Goal: Find specific page/section: Find specific page/section

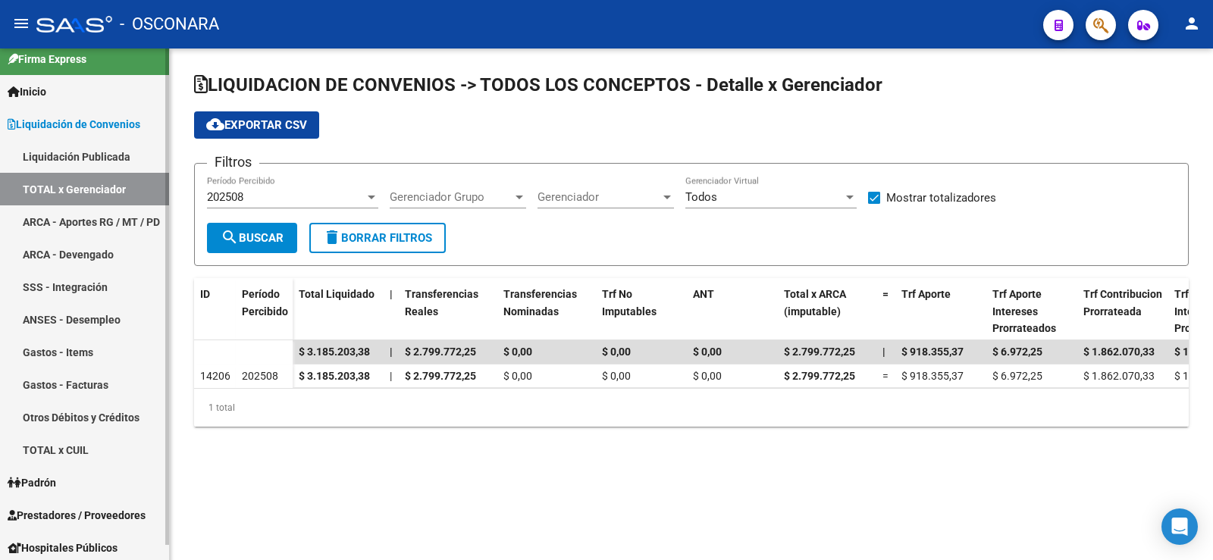
scroll to position [16, 0]
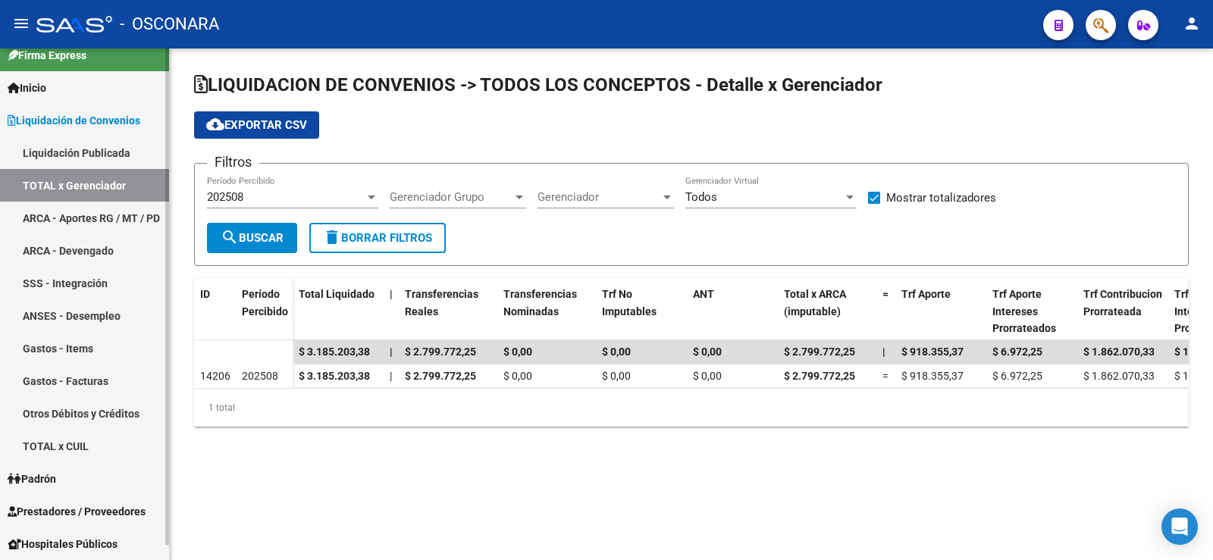
click at [83, 505] on span "Prestadores / Proveedores" at bounding box center [77, 511] width 138 height 17
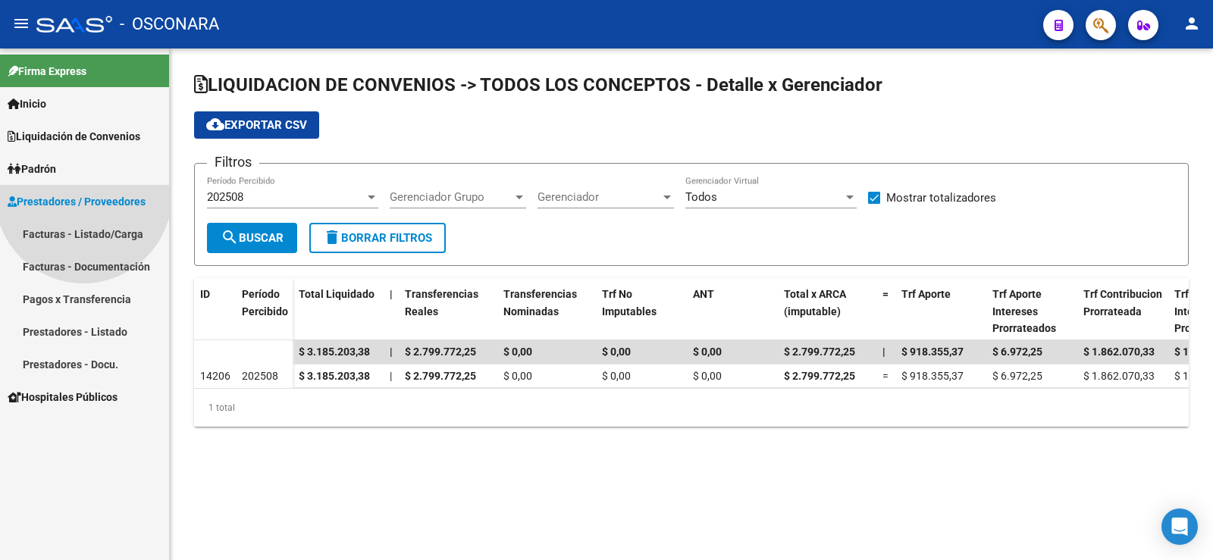
scroll to position [0, 0]
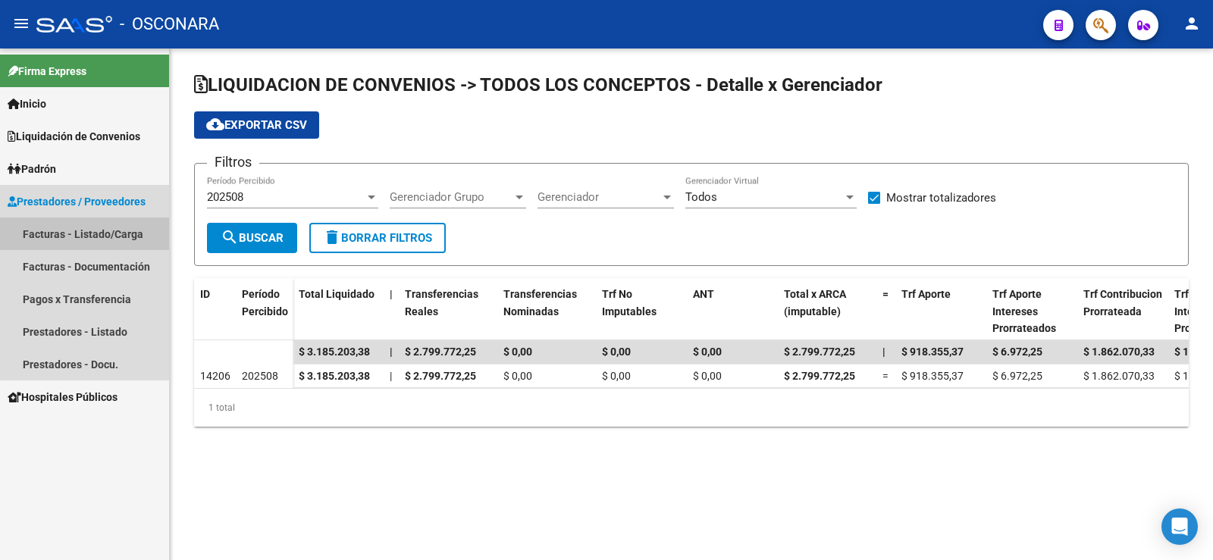
click at [49, 240] on link "Facturas - Listado/Carga" at bounding box center [84, 234] width 169 height 33
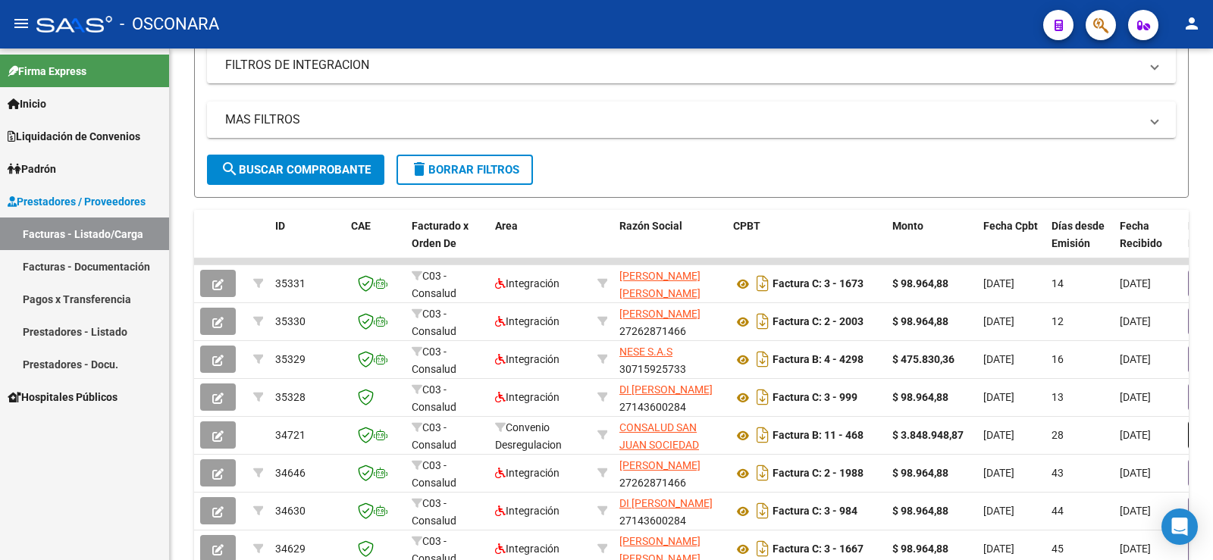
scroll to position [180, 0]
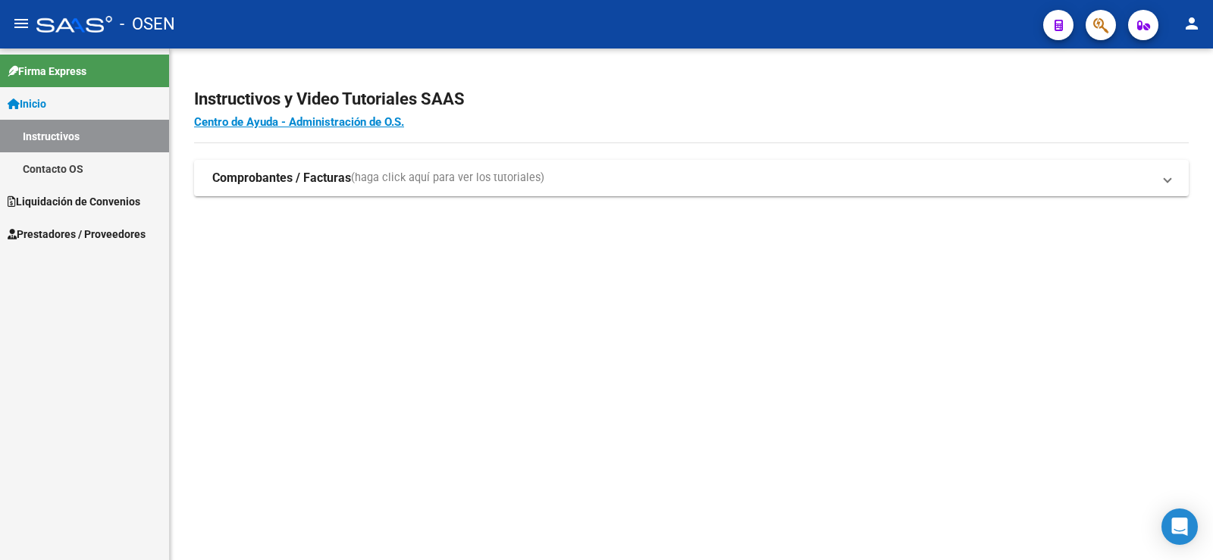
click at [120, 236] on span "Prestadores / Proveedores" at bounding box center [77, 234] width 138 height 17
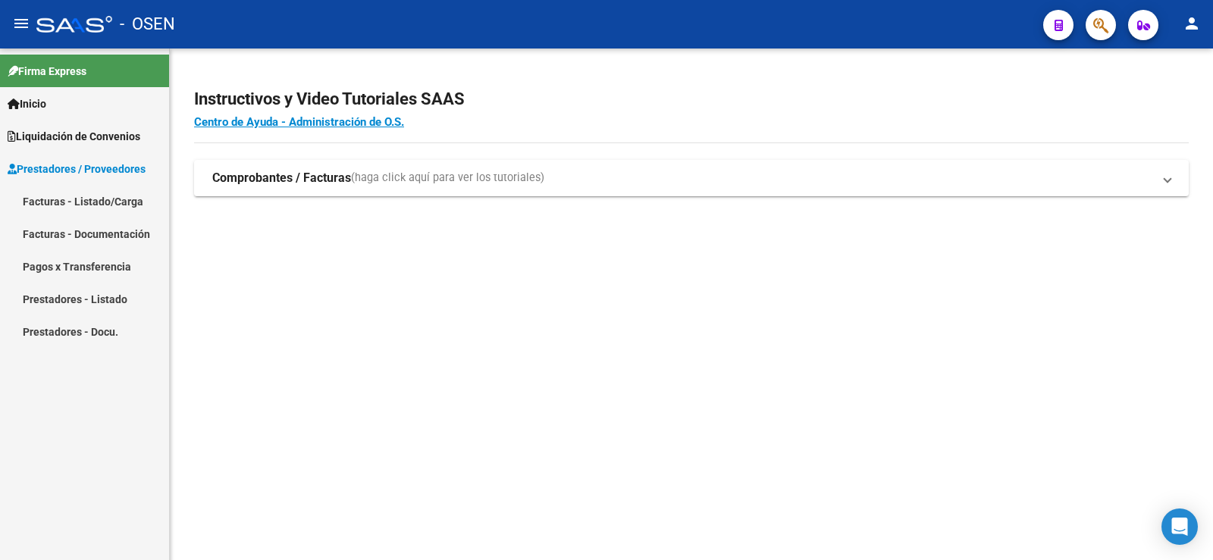
click at [103, 216] on link "Facturas - Listado/Carga" at bounding box center [84, 201] width 169 height 33
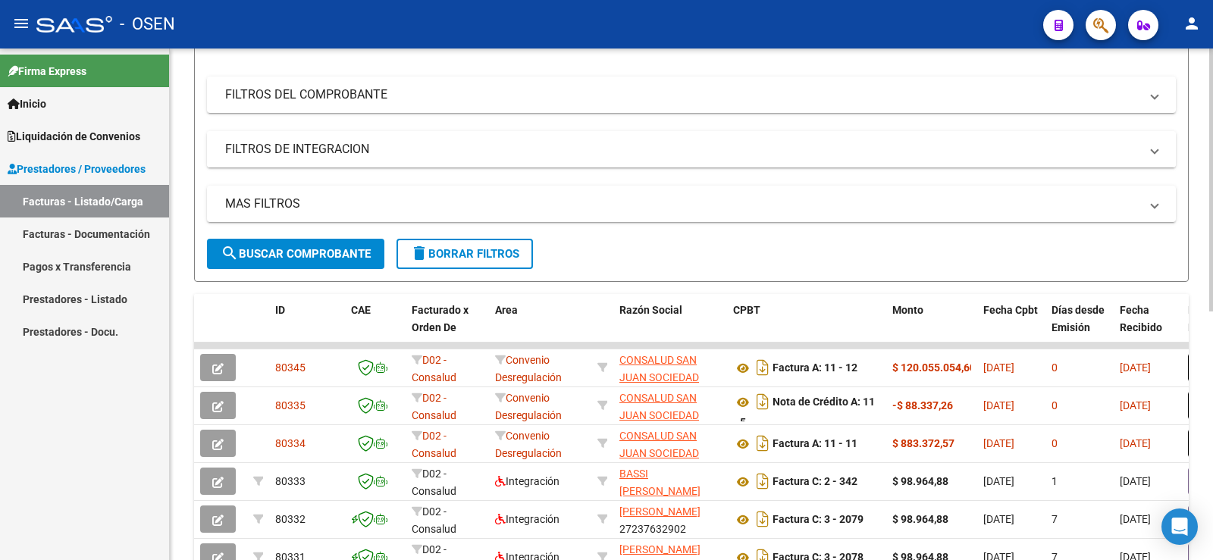
scroll to position [237, 0]
